Goal: Obtain resource: Obtain resource

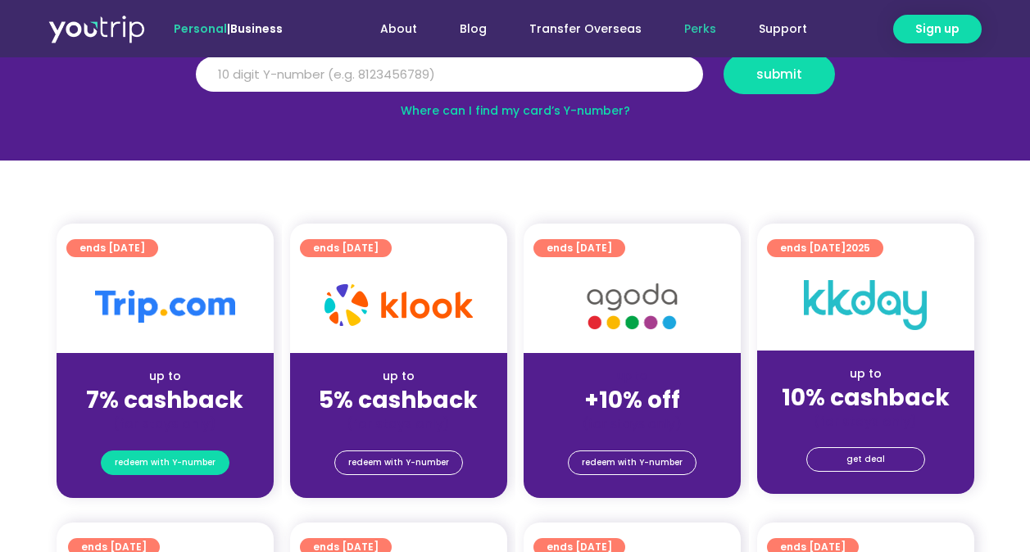
click at [178, 464] on span "redeem with Y-number" at bounding box center [165, 462] width 101 height 23
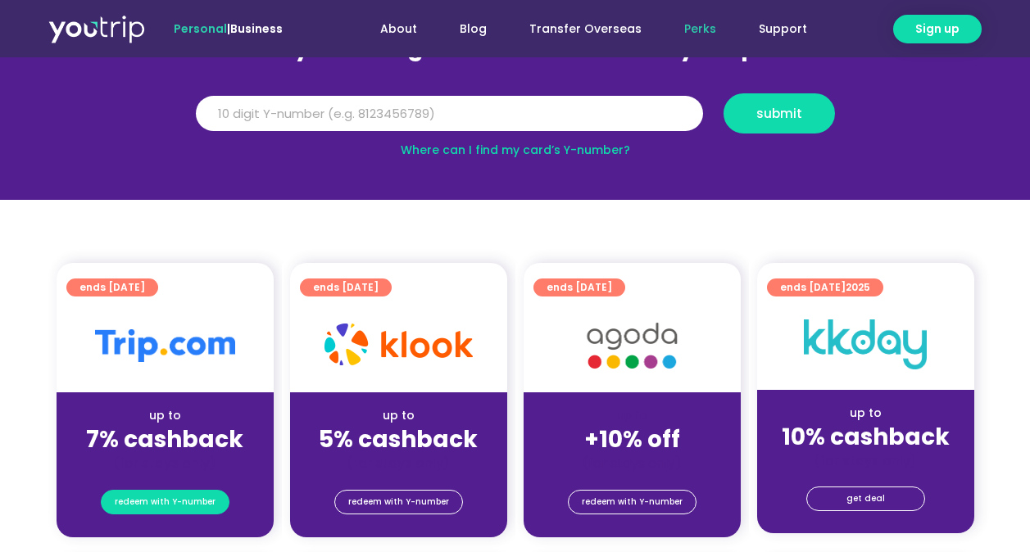
scroll to position [180, 0]
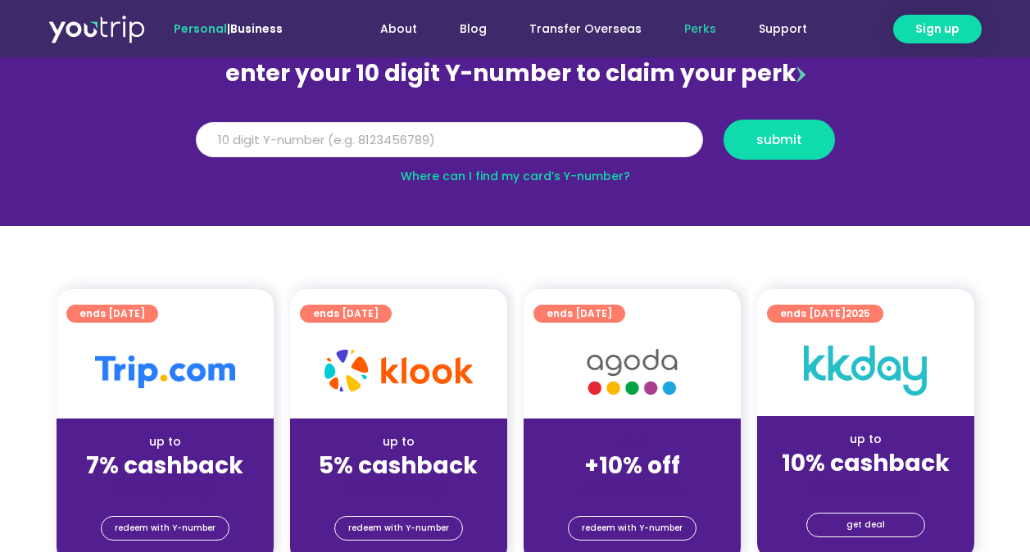
click at [372, 140] on input "Y Number" at bounding box center [449, 140] width 507 height 36
click at [422, 134] on input "Y Number" at bounding box center [449, 140] width 507 height 36
paste input "8123841773"
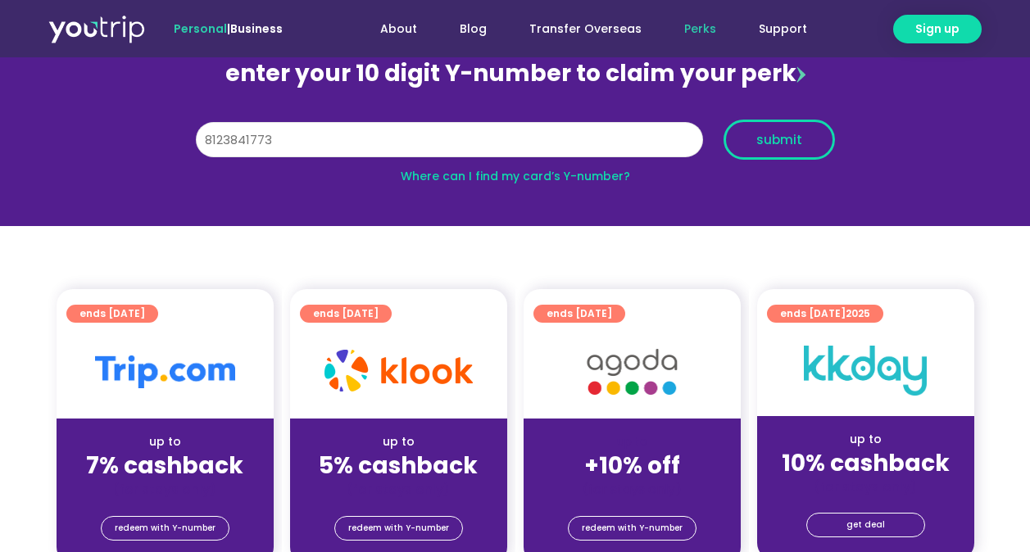
type input "8123841773"
click at [784, 137] on span "submit" at bounding box center [779, 140] width 46 height 12
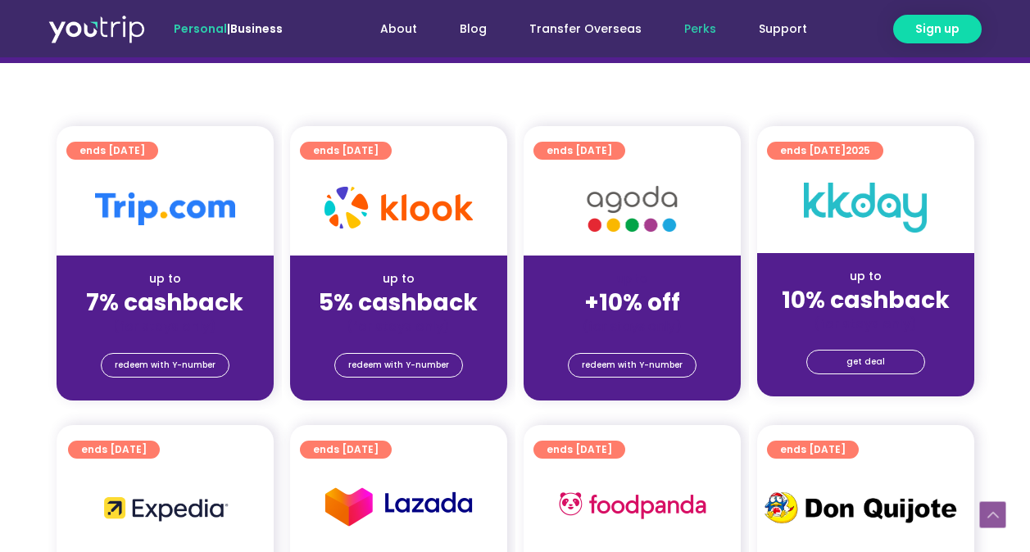
scroll to position [344, 0]
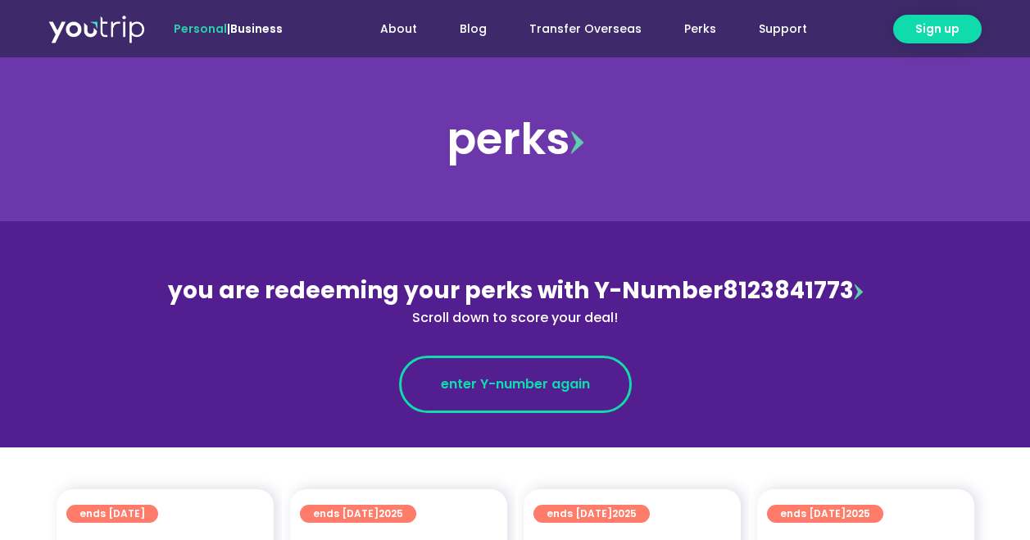
click at [521, 388] on span "enter Y-number again" at bounding box center [515, 384] width 149 height 20
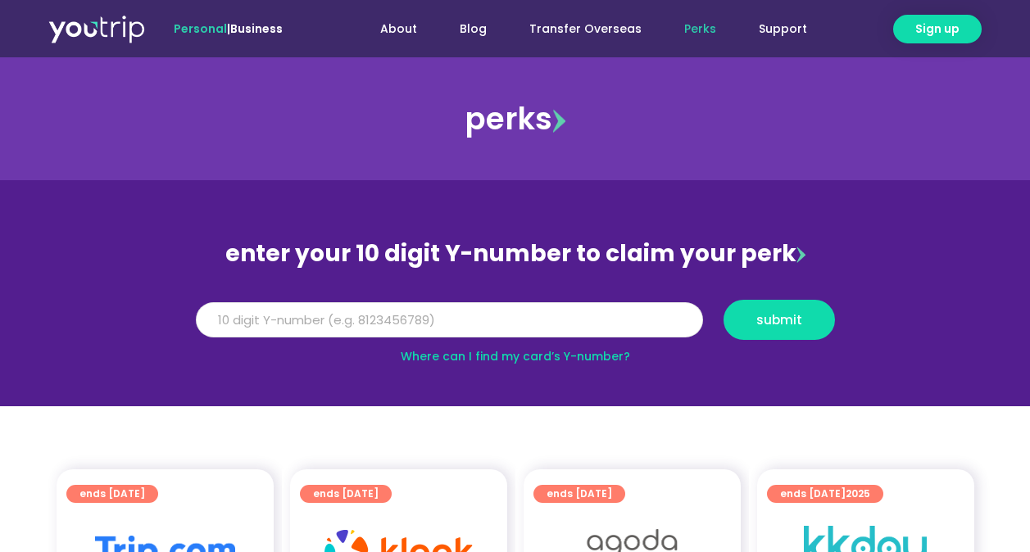
click at [466, 325] on input "Y Number" at bounding box center [449, 320] width 507 height 36
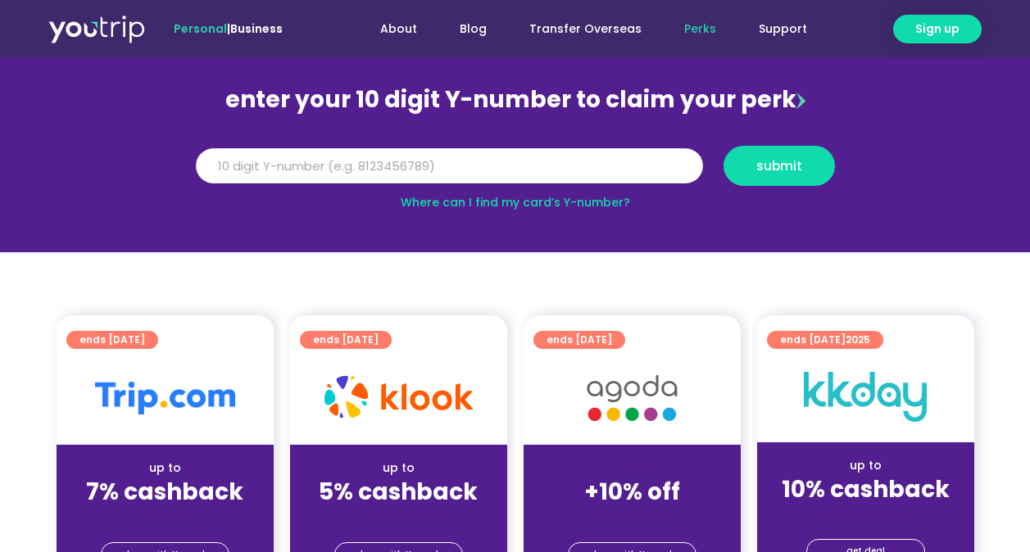
scroll to position [246, 0]
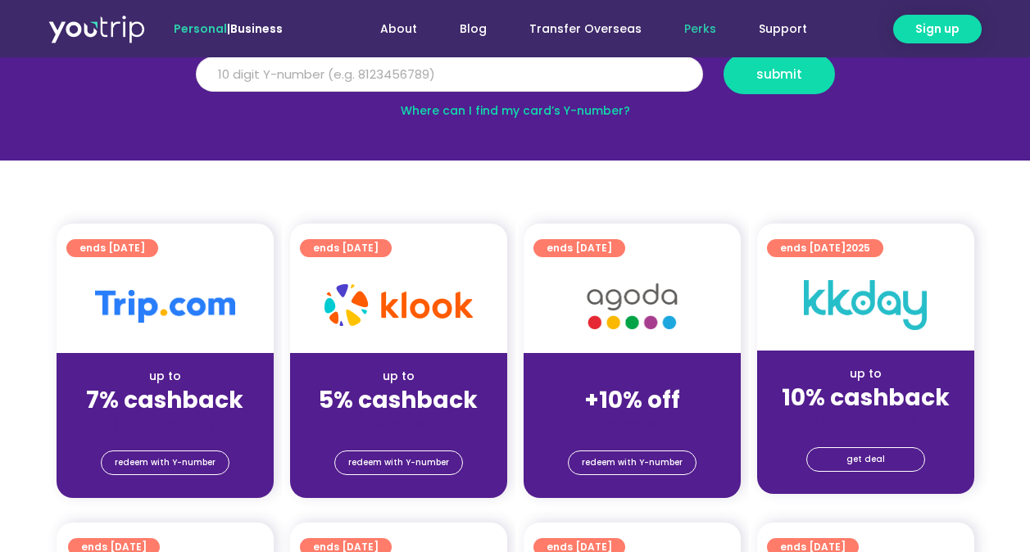
click at [401, 88] on input "Y Number" at bounding box center [449, 75] width 507 height 36
paste input "8123841773"
type input "8123841773"
click at [822, 76] on button "submit" at bounding box center [778, 74] width 111 height 40
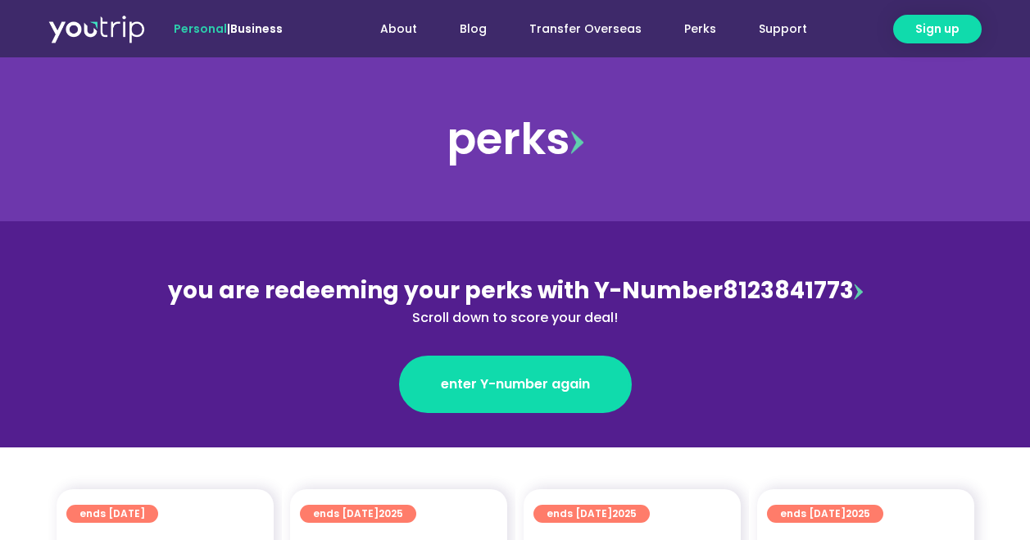
scroll to position [82, 0]
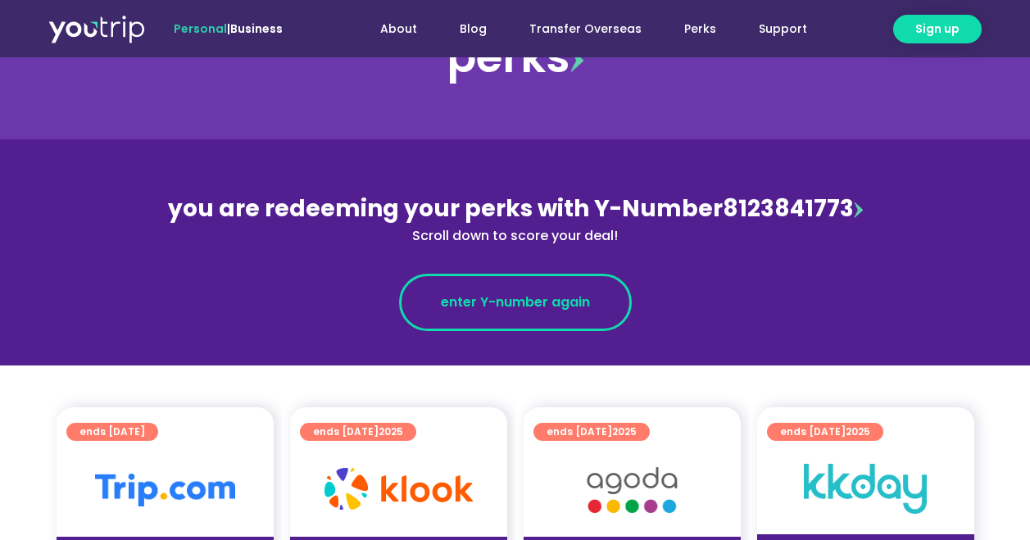
click at [555, 294] on span "enter Y-number again" at bounding box center [515, 302] width 149 height 20
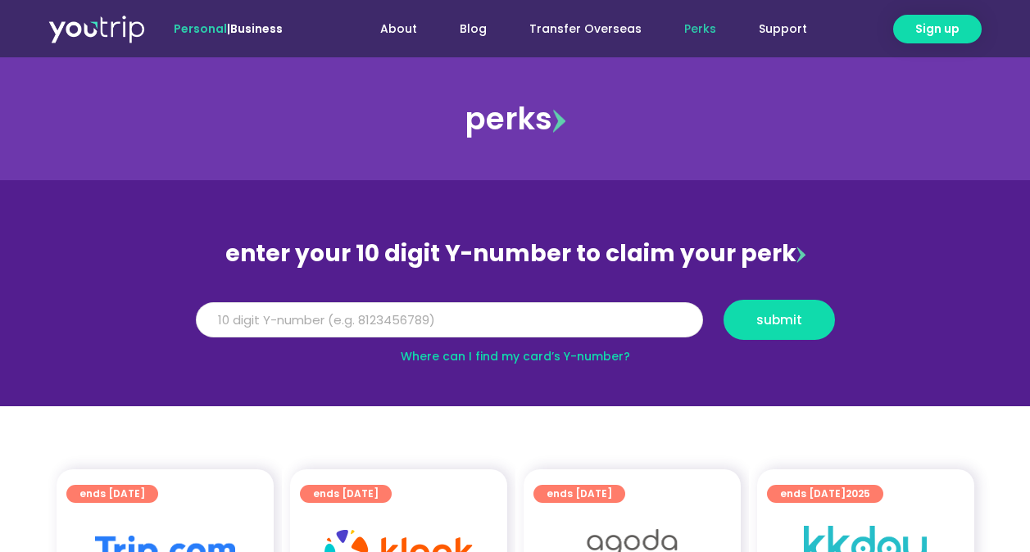
click at [429, 315] on input "Y Number" at bounding box center [449, 320] width 507 height 36
paste input "8123841773"
type input "8123841773"
click at [790, 324] on span "submit" at bounding box center [779, 320] width 46 height 12
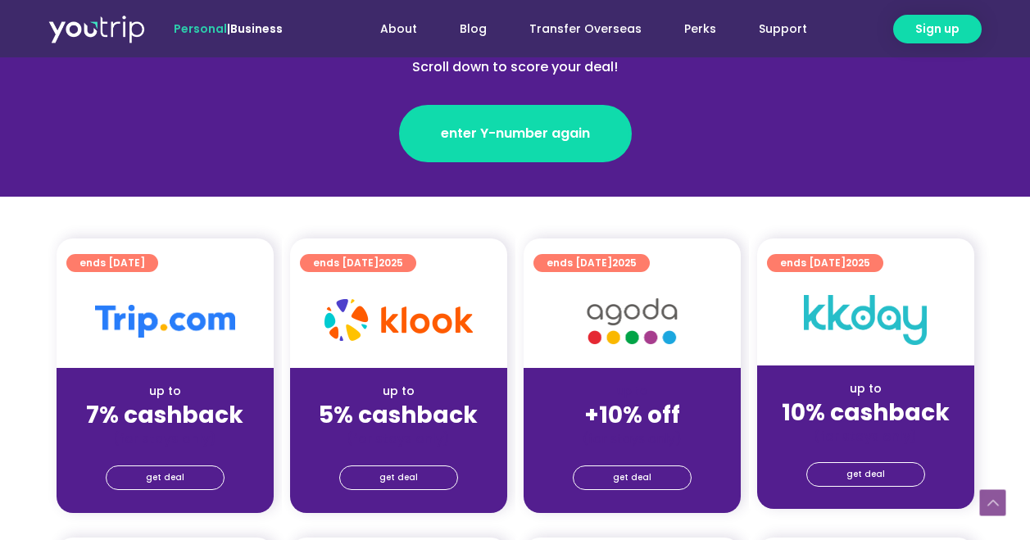
scroll to position [328, 0]
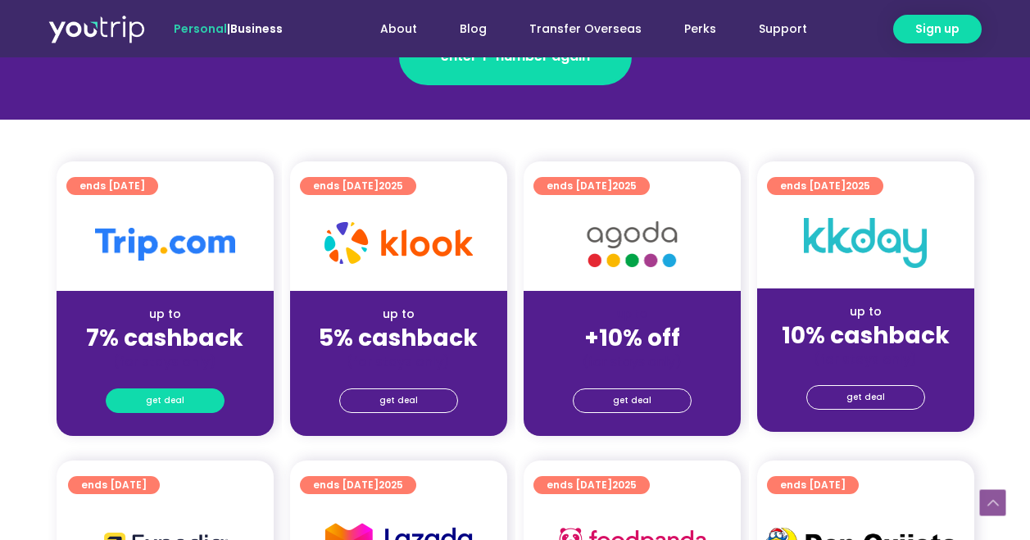
click at [176, 396] on span "get deal" at bounding box center [165, 400] width 38 height 23
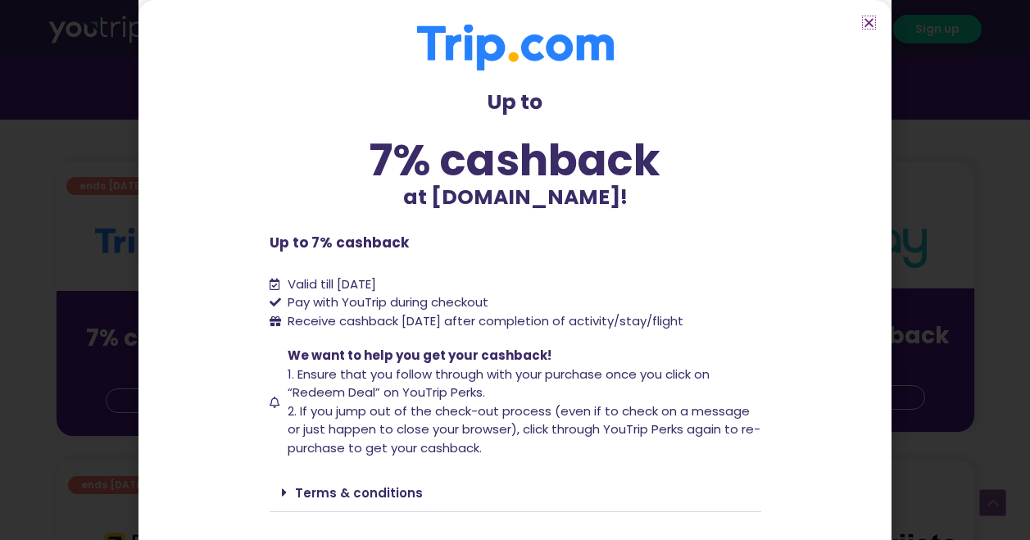
scroll to position [82, 0]
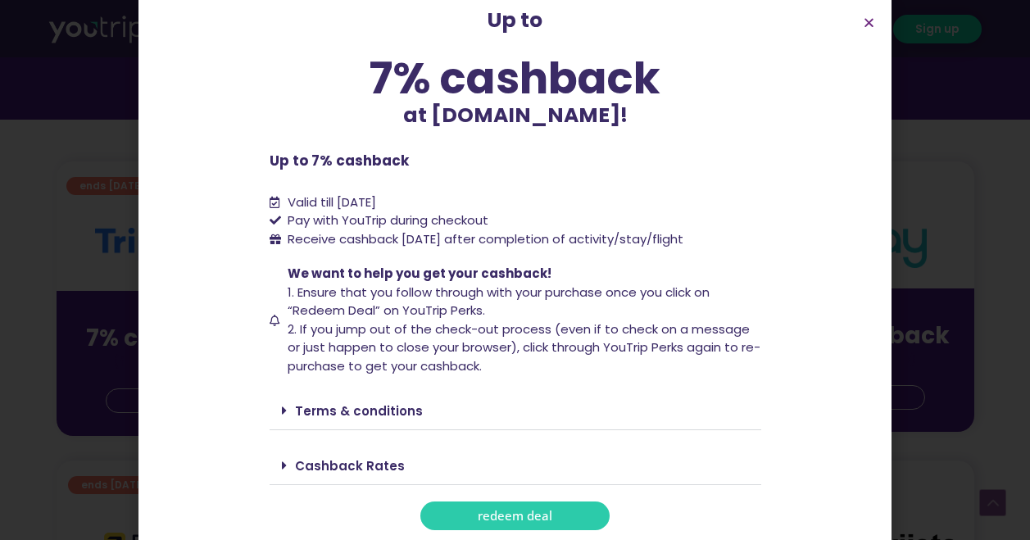
click at [378, 461] on link "Cashback Rates" at bounding box center [350, 465] width 110 height 17
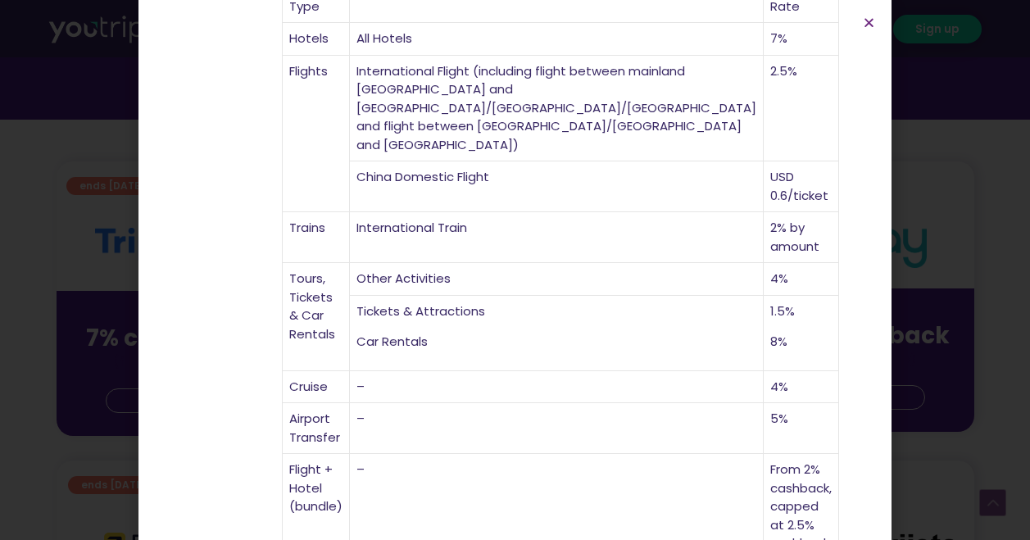
scroll to position [624, 0]
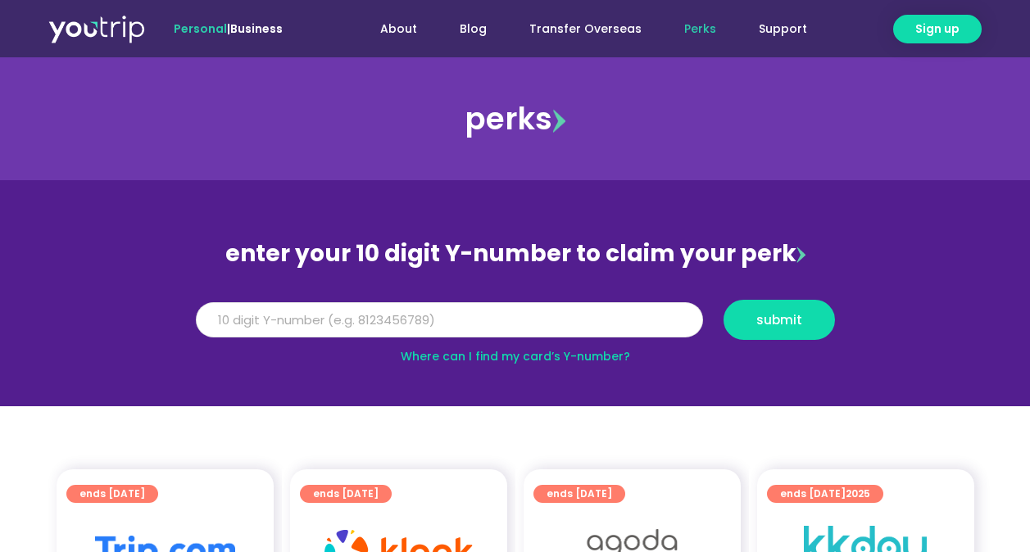
click at [428, 319] on input "Y Number" at bounding box center [449, 320] width 507 height 36
paste input "8123841773"
type input "8123841773"
click at [774, 326] on span "submit" at bounding box center [779, 320] width 46 height 12
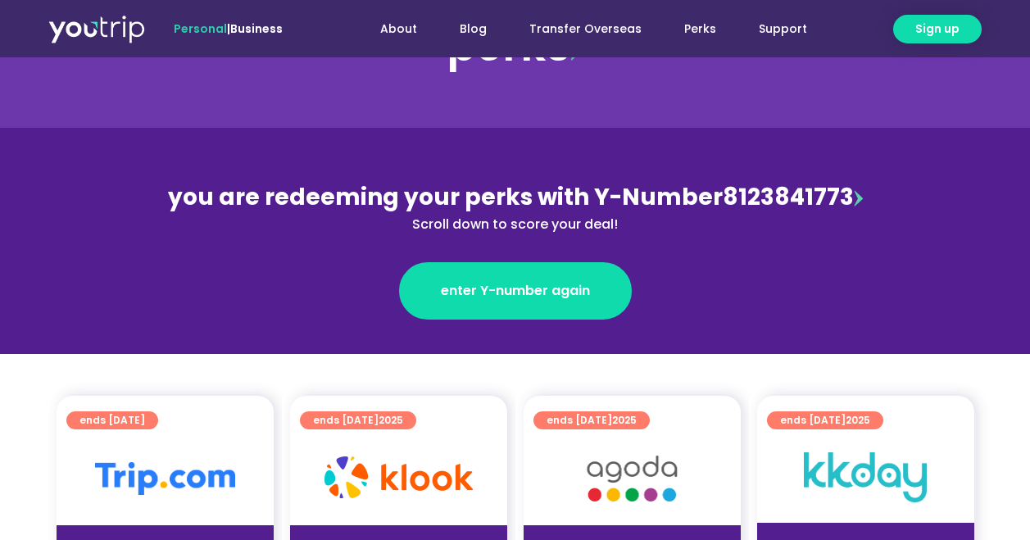
scroll to position [246, 0]
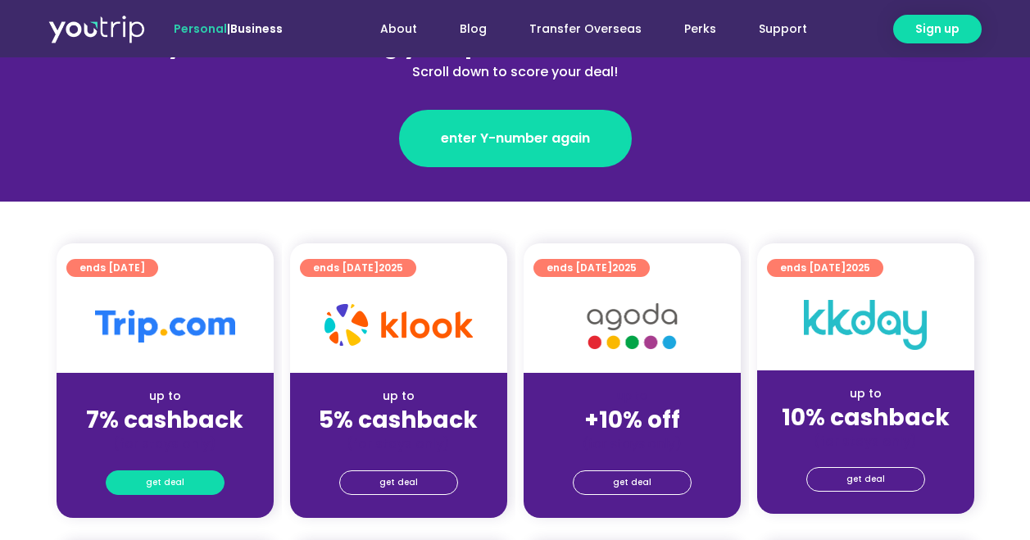
click at [174, 481] on span "get deal" at bounding box center [165, 482] width 38 height 23
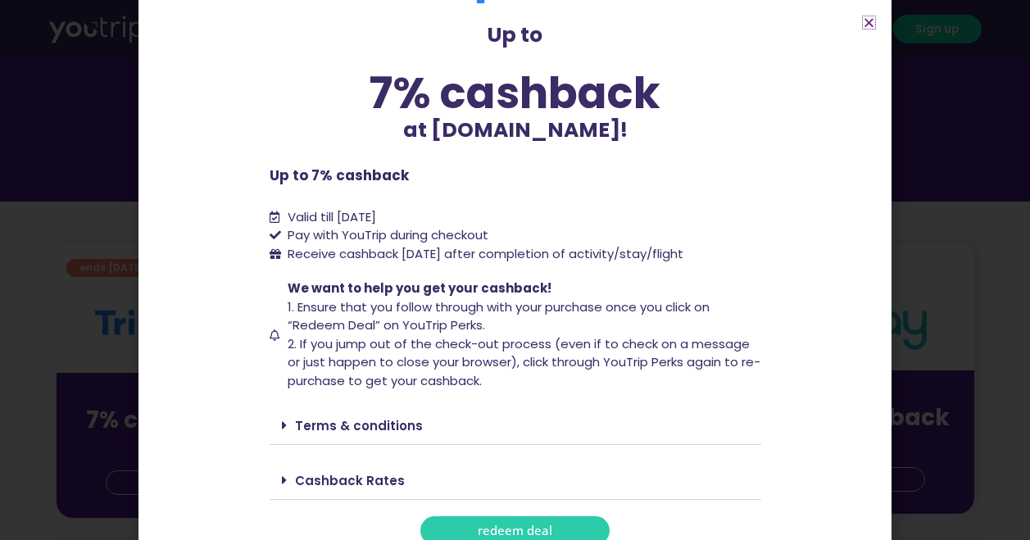
scroll to position [85, 0]
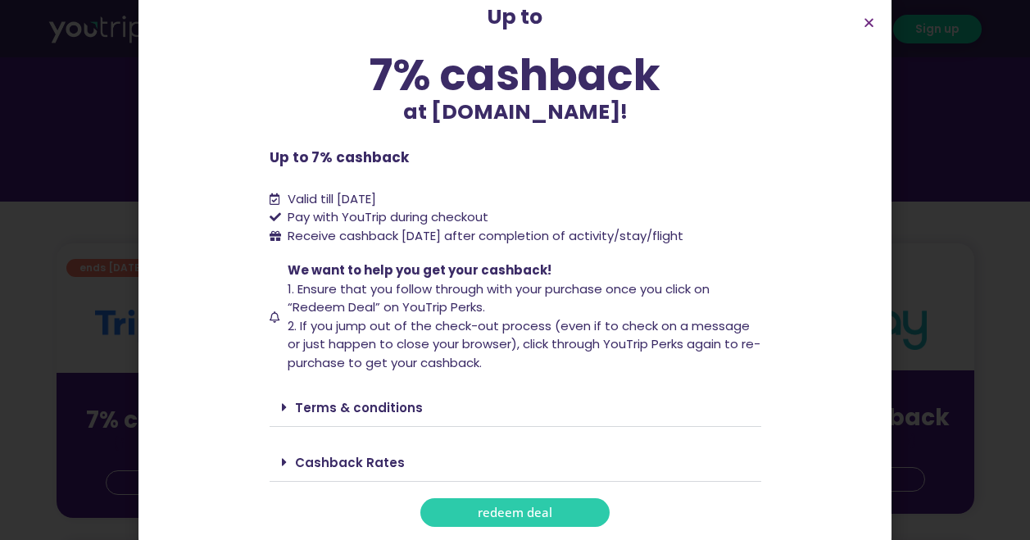
click at [496, 515] on span "redeem deal" at bounding box center [515, 512] width 75 height 12
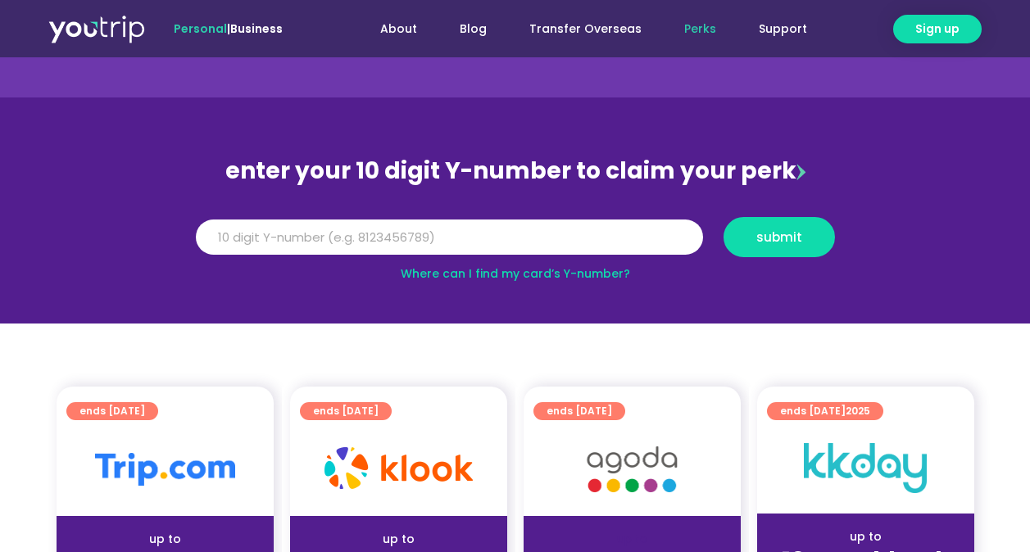
scroll to position [82, 0]
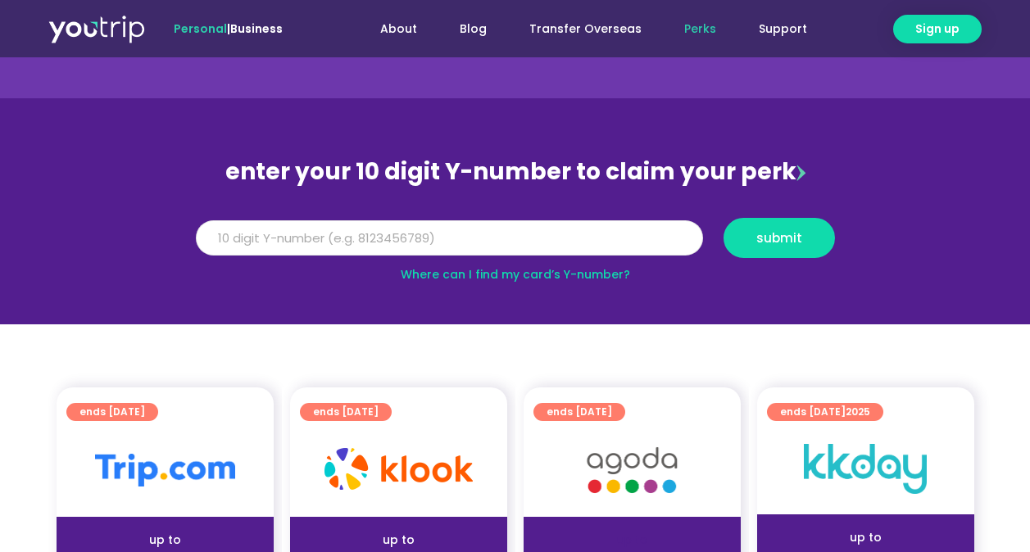
click at [396, 233] on input "Y Number" at bounding box center [449, 238] width 507 height 36
paste input "8123841773"
type input "8123841773"
click at [749, 240] on span "submit" at bounding box center [779, 238] width 84 height 12
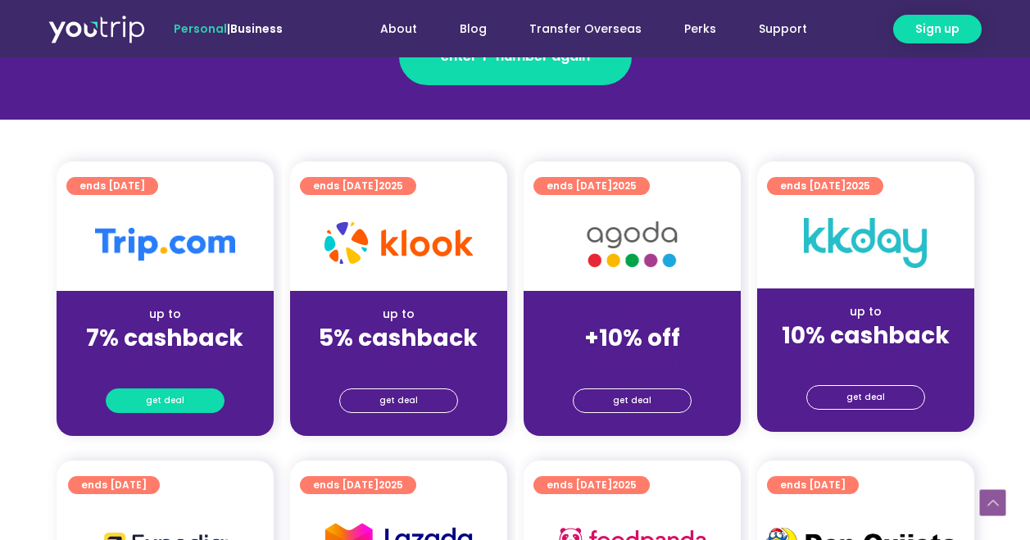
click at [174, 402] on span "get deal" at bounding box center [165, 400] width 38 height 23
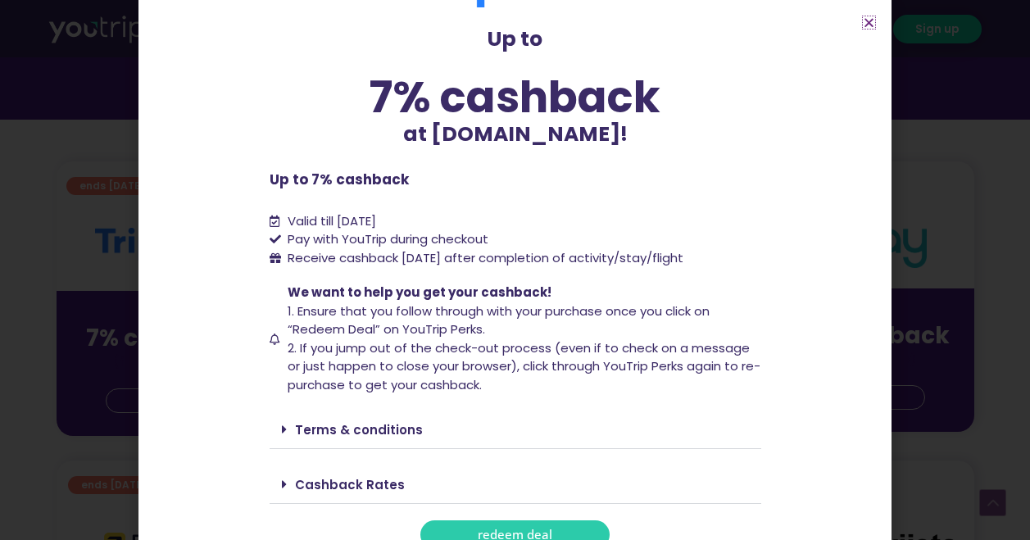
scroll to position [85, 0]
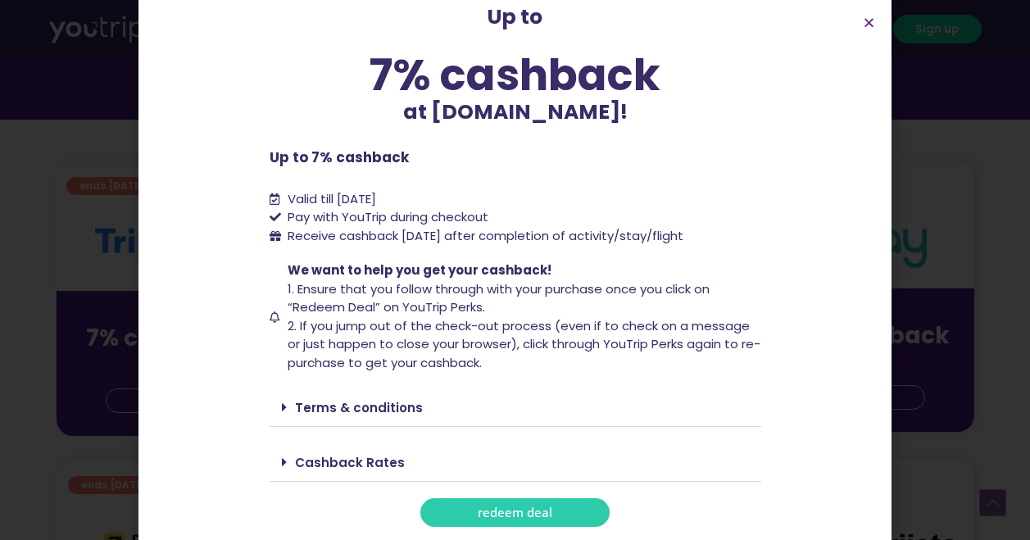
click at [334, 460] on link "Cashback Rates" at bounding box center [350, 462] width 110 height 17
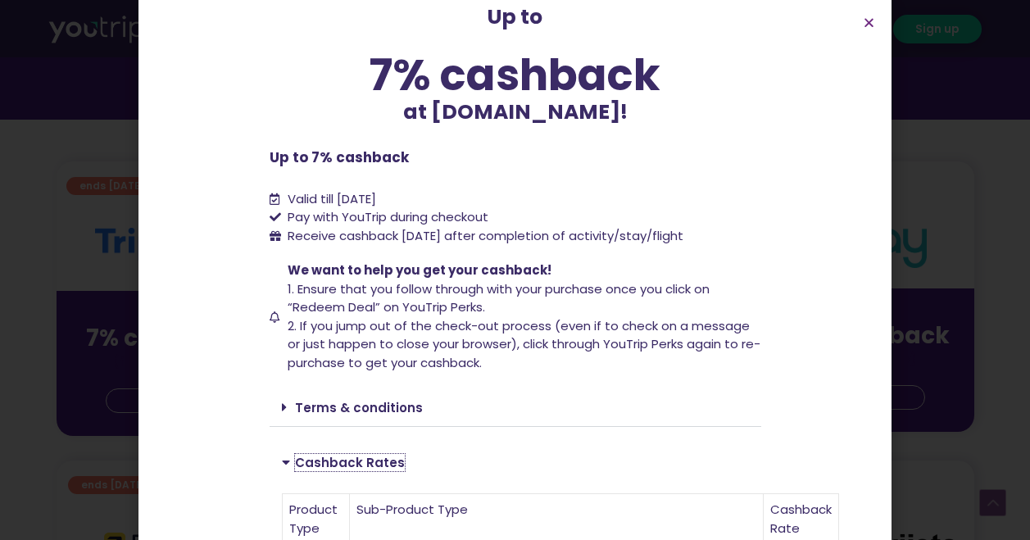
scroll to position [331, 0]
